Goal: Task Accomplishment & Management: Manage account settings

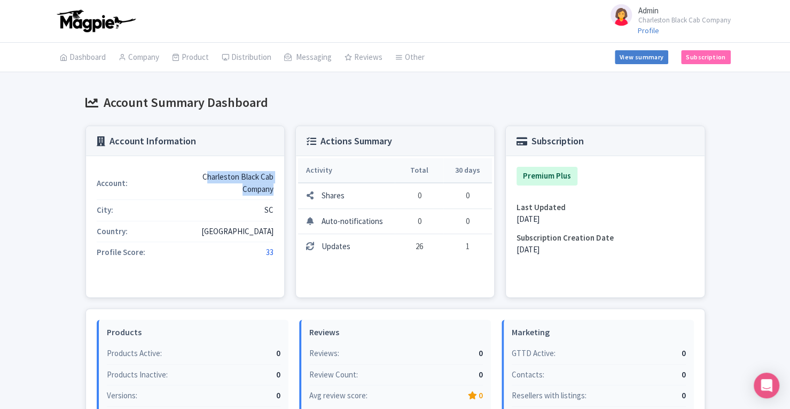
drag, startPoint x: 206, startPoint y: 175, endPoint x: 274, endPoint y: 186, distance: 68.3
click at [274, 186] on div "Account: Charleston Black Cab Company City: SC Country: USA Profile Score: 33" at bounding box center [185, 226] width 198 height 141
click at [205, 175] on div "Charleston Black Cab Company" at bounding box center [225, 183] width 97 height 24
drag, startPoint x: 204, startPoint y: 175, endPoint x: 279, endPoint y: 191, distance: 76.4
click at [279, 191] on div "Account: Charleston Black Cab Company City: SC Country: USA Profile Score: 33" at bounding box center [185, 226] width 198 height 141
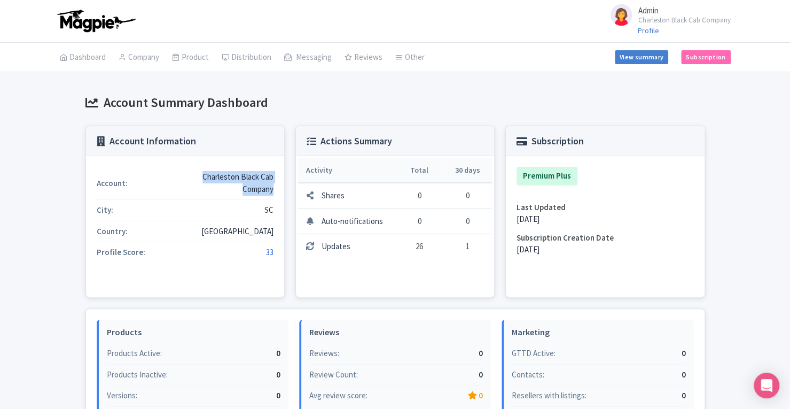
copy div "Charleston Black Cab Company"
click at [140, 56] on link "Company" at bounding box center [139, 58] width 41 height 30
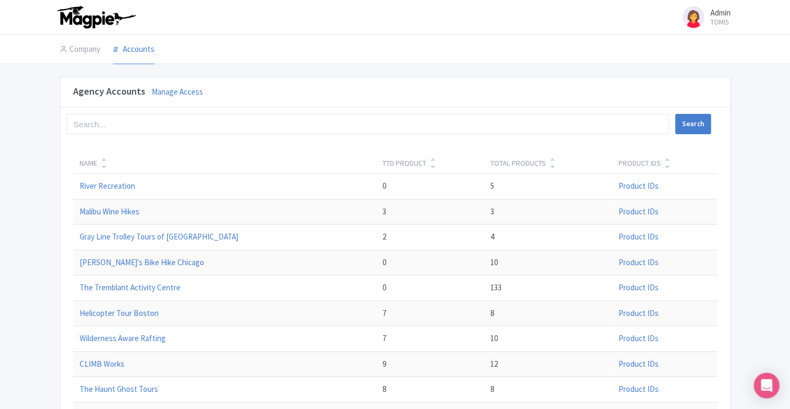
click at [197, 90] on link "Manage Access" at bounding box center [177, 92] width 51 height 10
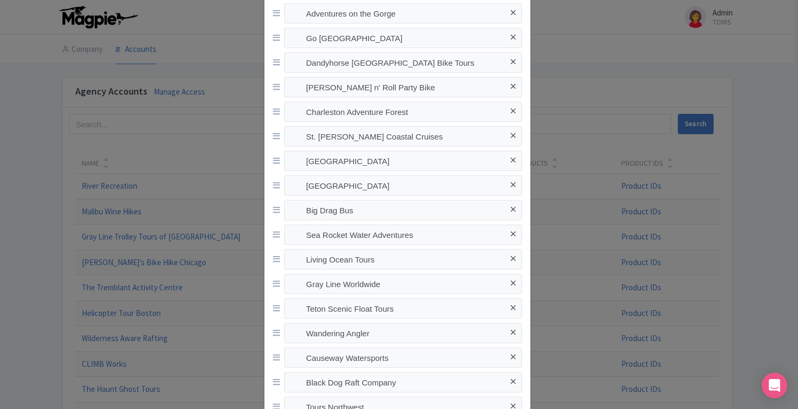
scroll to position [1495, 0]
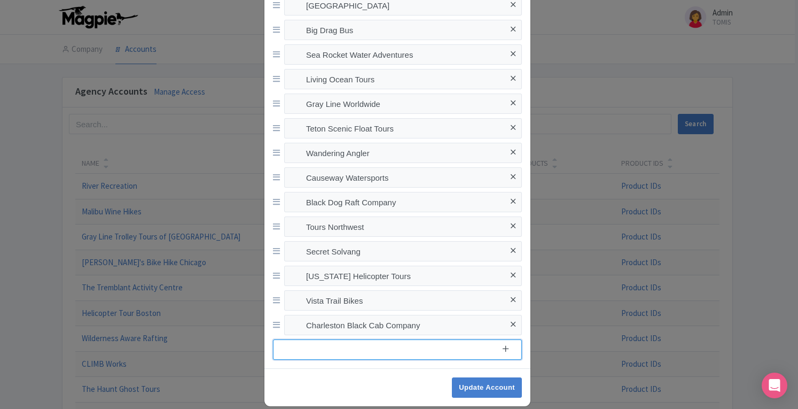
click at [405, 353] on input at bounding box center [397, 349] width 249 height 20
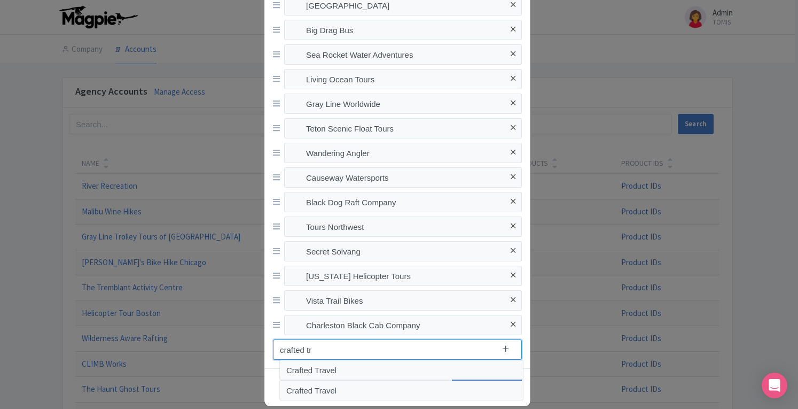
type input "crafted tr"
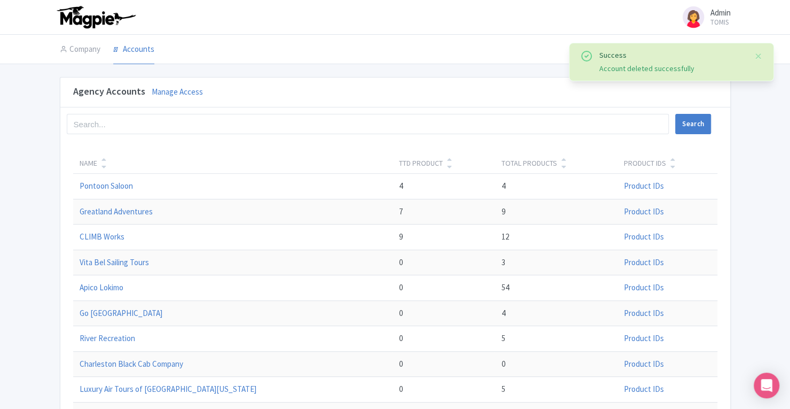
click at [170, 89] on link "Manage Access" at bounding box center [177, 92] width 51 height 10
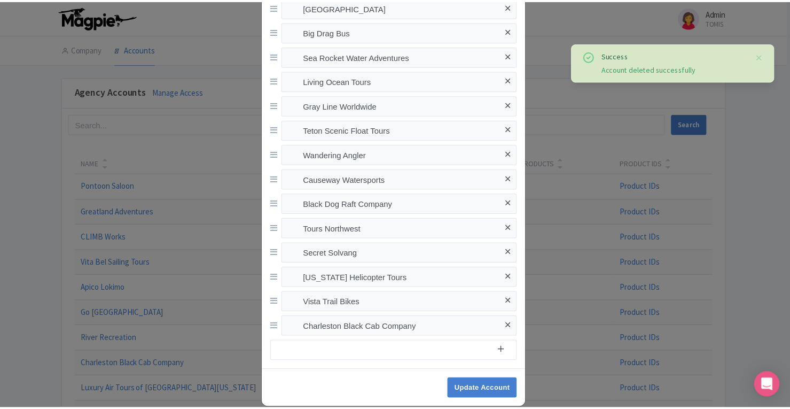
scroll to position [1506, 0]
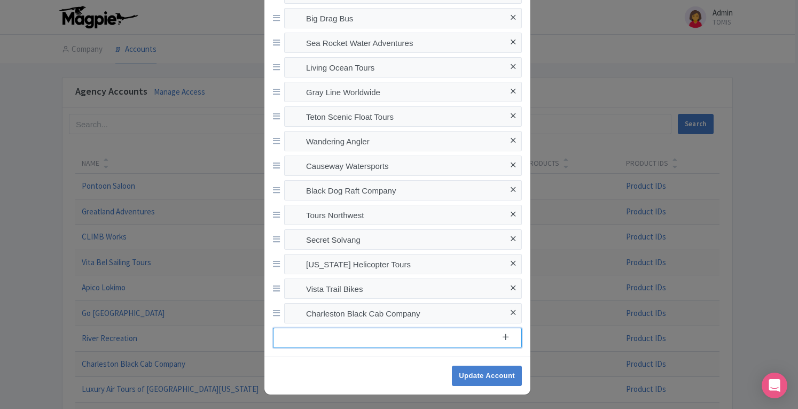
click at [439, 339] on input at bounding box center [397, 338] width 249 height 20
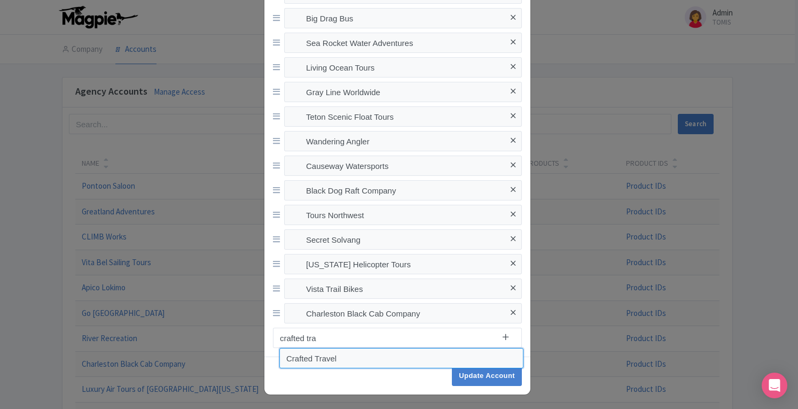
click at [384, 359] on input "Crafted Travel" at bounding box center [401, 358] width 244 height 20
type input "Crafted Travel"
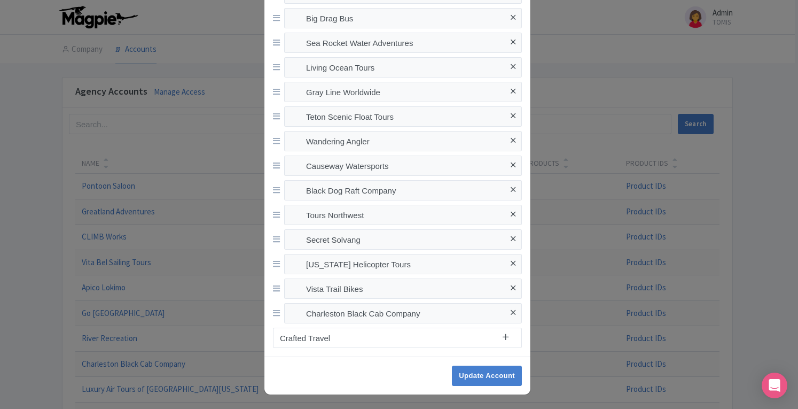
click at [503, 338] on icon at bounding box center [506, 337] width 6 height 8
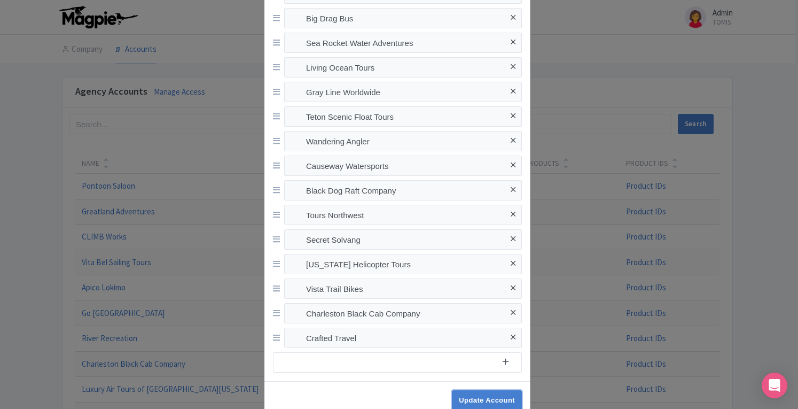
click at [495, 398] on input "Update Account" at bounding box center [487, 400] width 70 height 20
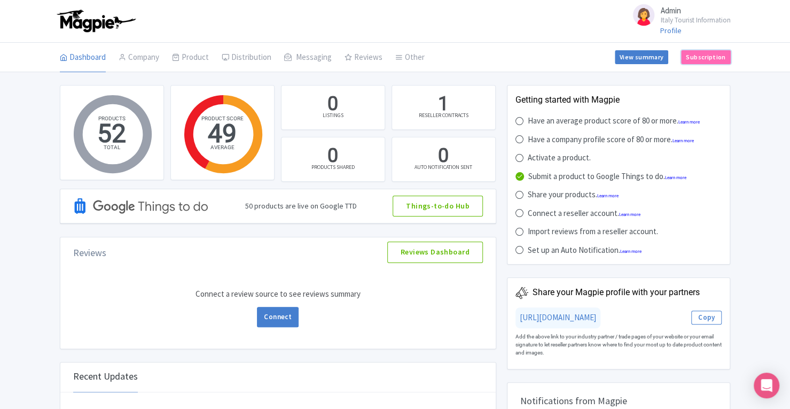
click at [711, 60] on link "Subscription" at bounding box center [705, 57] width 49 height 14
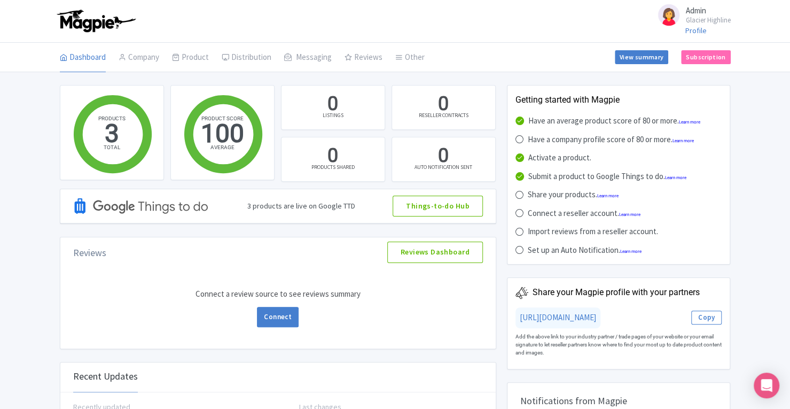
click at [0, 0] on link "My Products" at bounding box center [0, 0] width 0 height 0
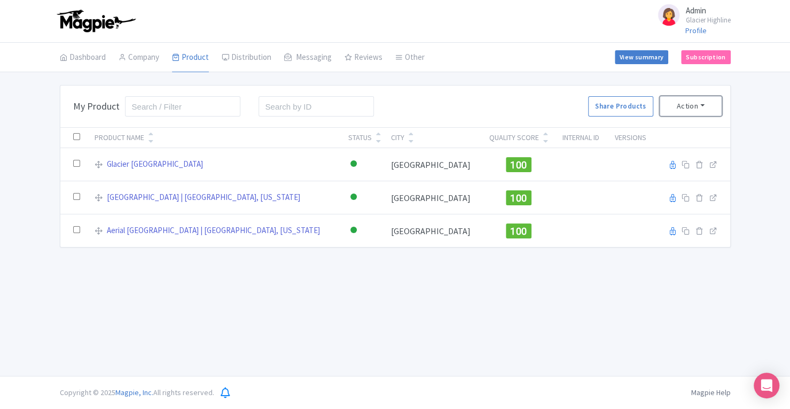
click at [699, 107] on button "Action" at bounding box center [691, 106] width 62 height 20
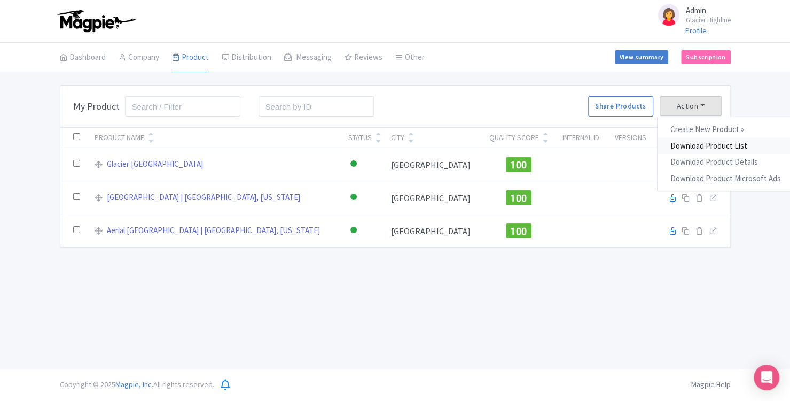
click at [701, 145] on link "Download Product List" at bounding box center [726, 146] width 136 height 17
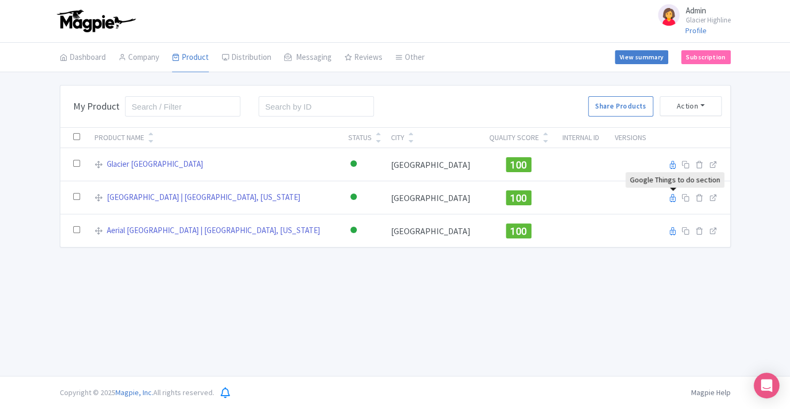
click at [671, 198] on icon at bounding box center [673, 198] width 6 height 8
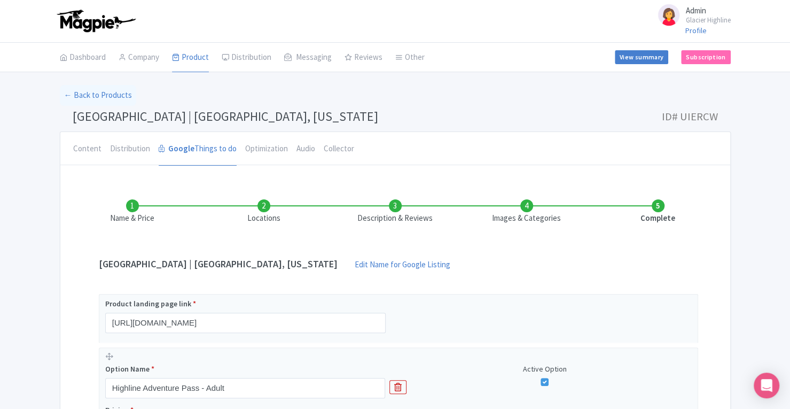
click at [266, 205] on li "Locations" at bounding box center [263, 211] width 131 height 25
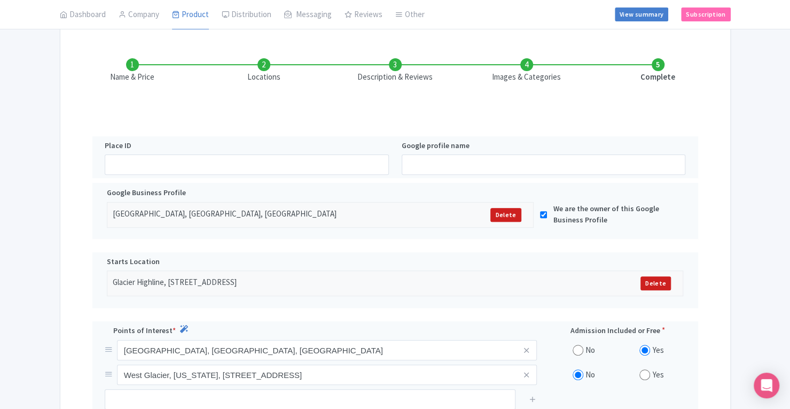
scroll to position [144, 0]
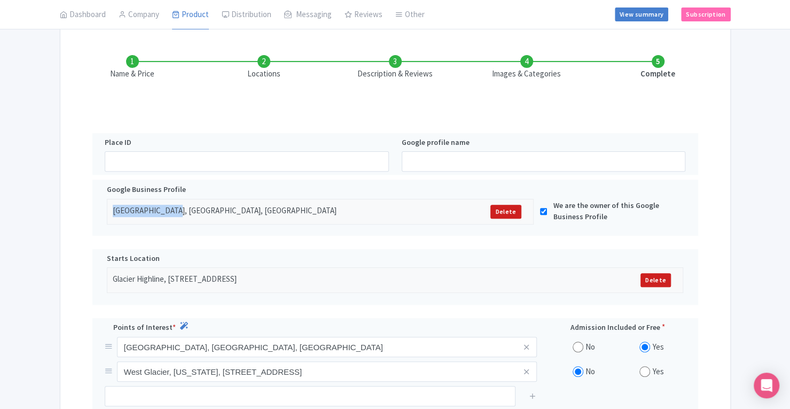
drag, startPoint x: 113, startPoint y: 209, endPoint x: 164, endPoint y: 207, distance: 50.3
click at [164, 207] on div "Glacier Highline, Highway 2 East, Coram, MT, USA" at bounding box center [269, 212] width 312 height 14
copy div "Glacier Highline"
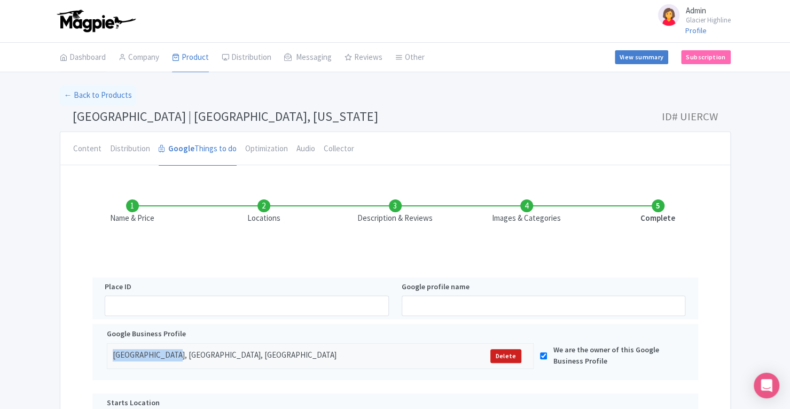
click at [79, 56] on link "Dashboard" at bounding box center [83, 58] width 46 height 30
